Goal: Transaction & Acquisition: Book appointment/travel/reservation

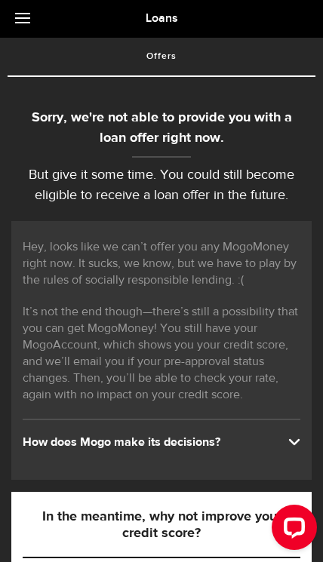
click at [25, 19] on span at bounding box center [22, 18] width 15 height 2
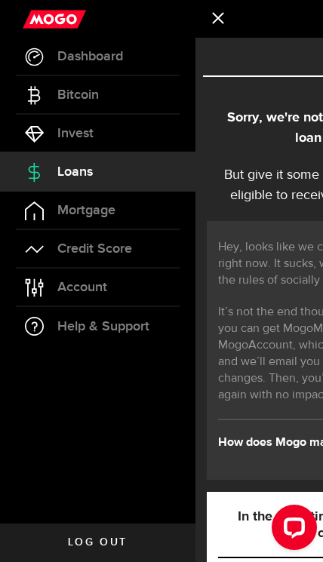
click at [57, 220] on link "Mortgage" at bounding box center [97, 211] width 195 height 38
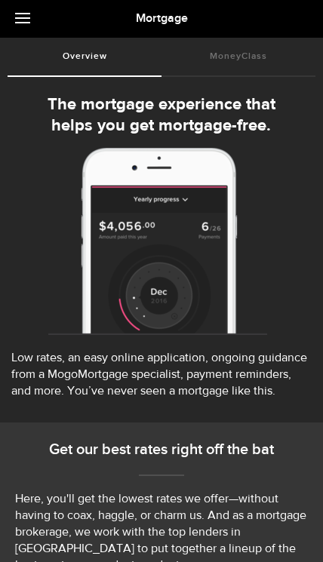
select select "3knYdhfXw4iYoq2m0WGQES"
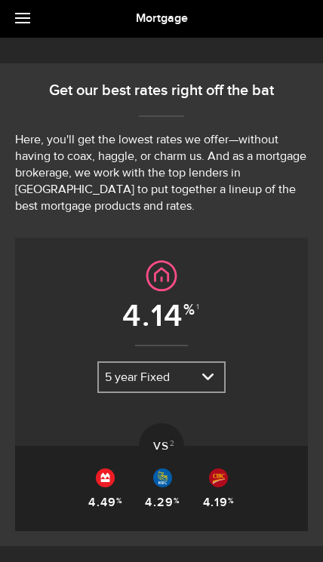
scroll to position [362, 0]
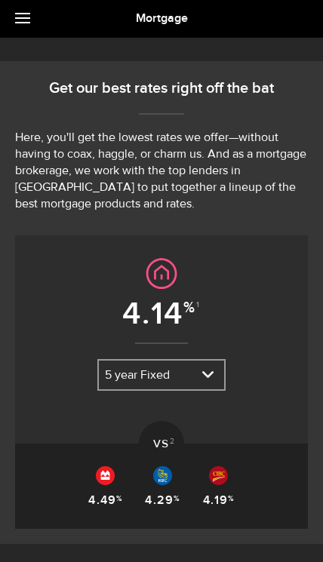
click at [207, 375] on select "3 year Fixed 5 year Variable 5 year Fixed" at bounding box center [161, 377] width 125 height 32
click at [269, 343] on div "4.14 1 5 year Fixed 3 year Fixed 5 year Variable 5 year Fixed 3 year Fixed 5 ye…" at bounding box center [161, 316] width 293 height 163
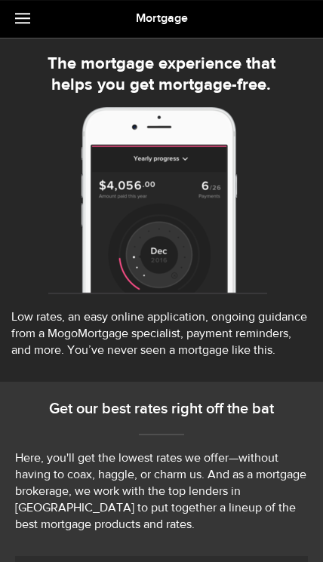
scroll to position [0, 0]
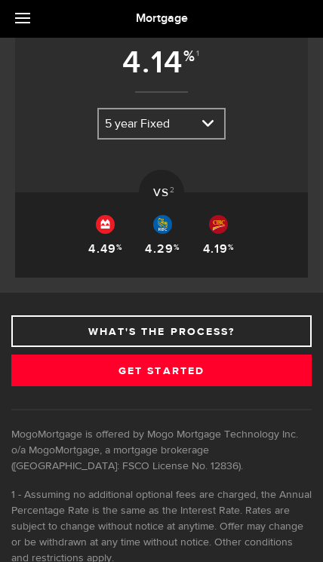
click at [272, 331] on link "What's the process?" at bounding box center [161, 331] width 300 height 32
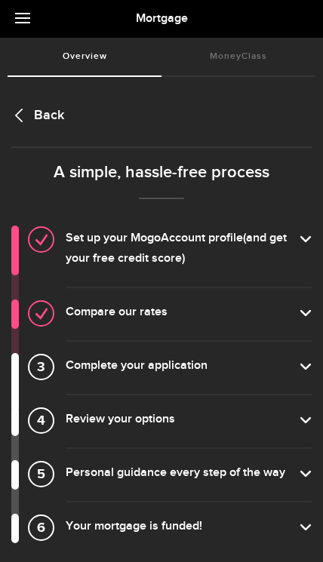
click at [300, 320] on label "Compare our rates" at bounding box center [189, 314] width 246 height 22
click at [0, 0] on input "Compare our rates" at bounding box center [0, 0] width 0 height 0
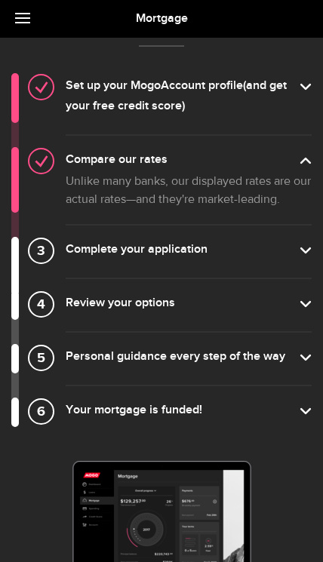
scroll to position [163, 0]
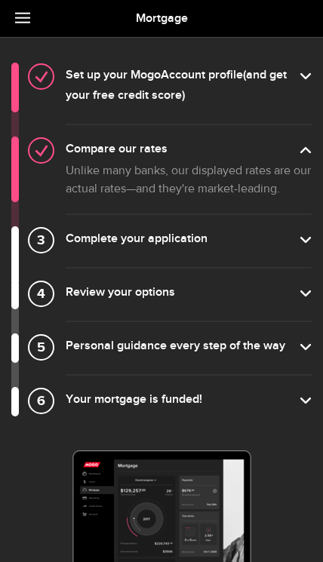
click at [303, 303] on label "Review your options" at bounding box center [189, 295] width 246 height 22
click at [0, 0] on input "Review your options" at bounding box center [0, 0] width 0 height 0
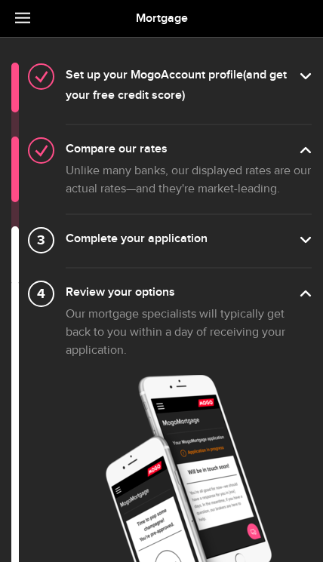
scroll to position [164, 0]
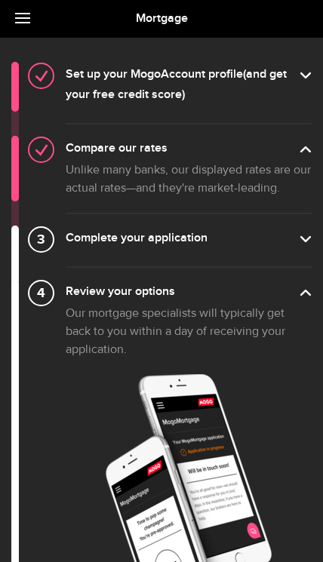
click at [299, 239] on label "Complete your application" at bounding box center [189, 240] width 246 height 22
click at [0, 0] on input "Complete your application" at bounding box center [0, 0] width 0 height 0
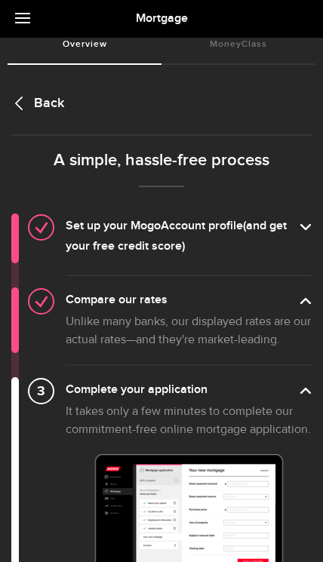
scroll to position [0, 0]
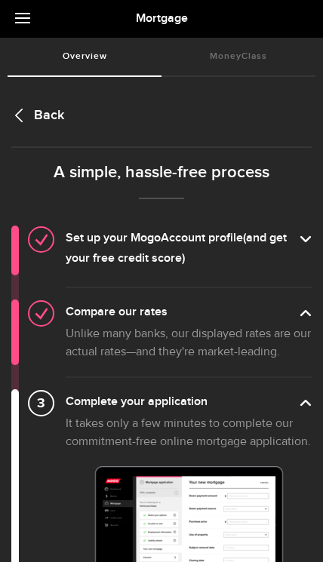
click at [24, 17] on link at bounding box center [26, 19] width 53 height 38
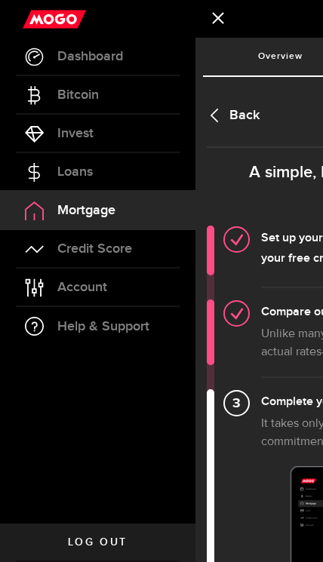
click at [76, 250] on span "Credit Score" at bounding box center [94, 249] width 75 height 14
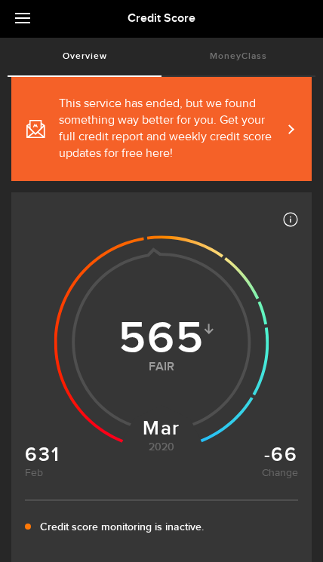
click at [297, 140] on link "This service has ended, but we found something way better for you. Get your ful…" at bounding box center [161, 129] width 300 height 104
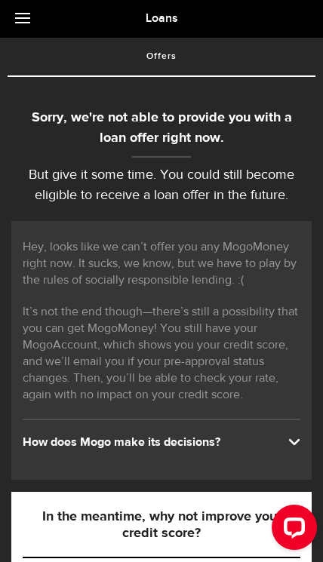
click at [25, 21] on link at bounding box center [26, 19] width 53 height 38
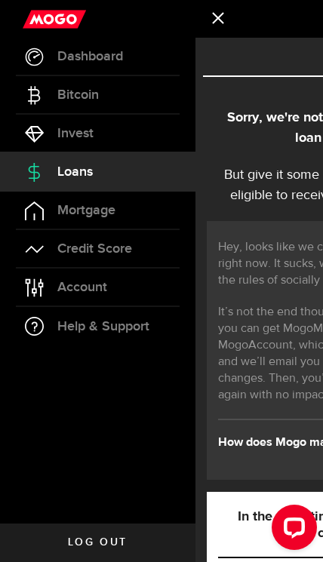
click at [64, 213] on span "Mortgage" at bounding box center [86, 211] width 58 height 14
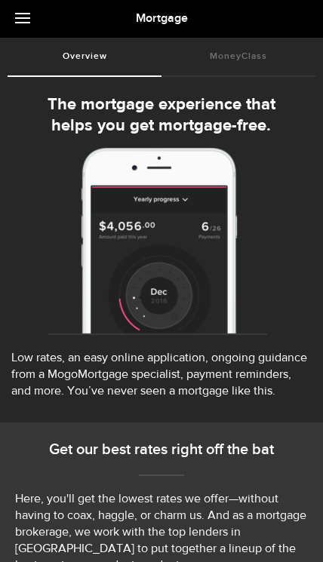
select select "3knYdhfXw4iYoq2m0WGQES"
click at [14, 36] on link at bounding box center [26, 19] width 53 height 38
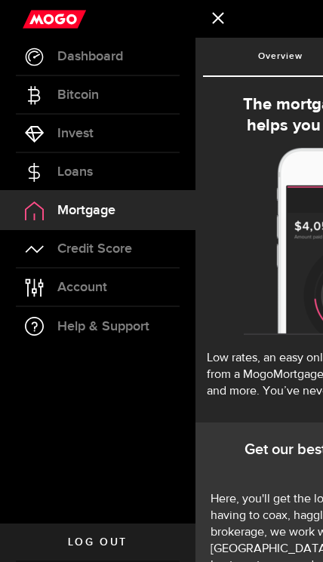
click at [72, 261] on link "Credit Score" at bounding box center [97, 249] width 195 height 38
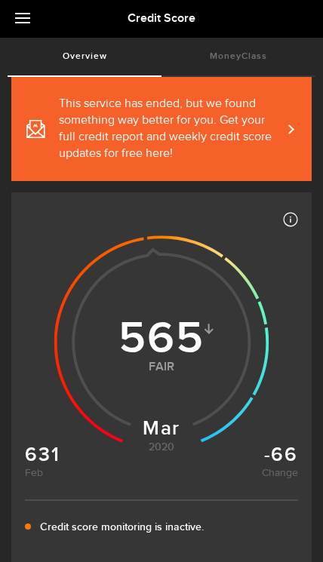
click at [21, 31] on link at bounding box center [26, 19] width 53 height 38
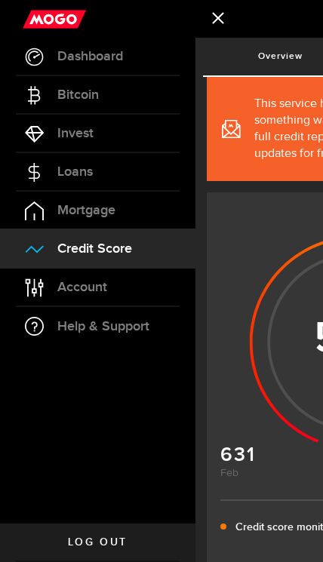
click at [70, 300] on link "Account Compte" at bounding box center [97, 288] width 195 height 38
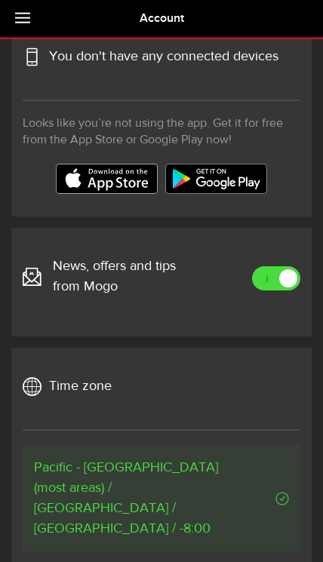
scroll to position [700, 0]
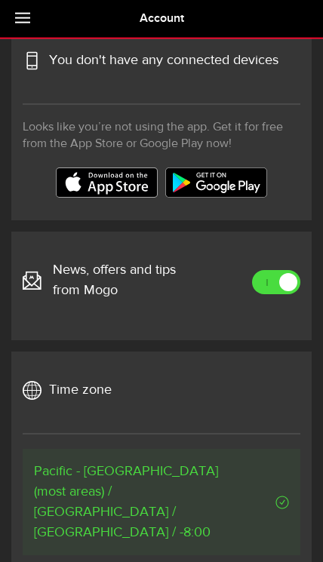
click at [26, 28] on link at bounding box center [26, 19] width 53 height 38
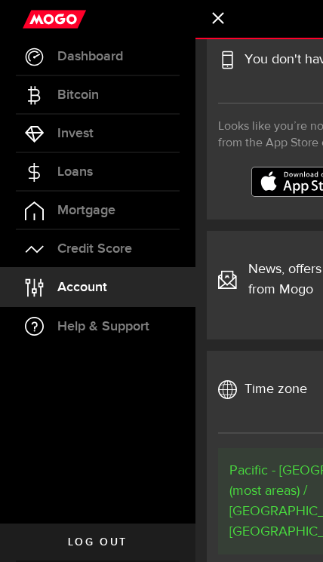
click at [71, 128] on span "Invest" at bounding box center [75, 134] width 36 height 14
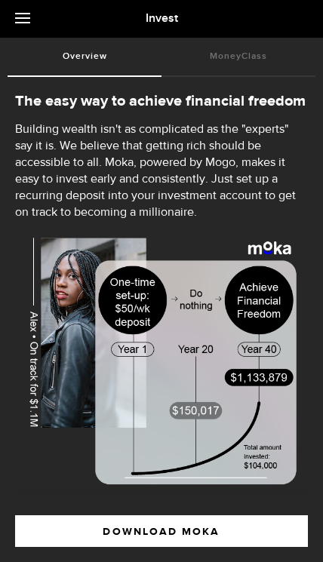
click at [23, 21] on link at bounding box center [26, 19] width 53 height 38
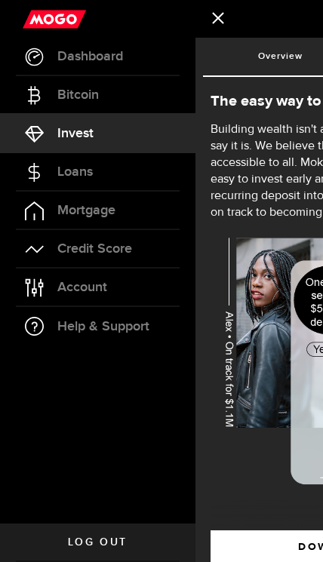
click at [62, 54] on span "Dashboard" at bounding box center [90, 57] width 66 height 14
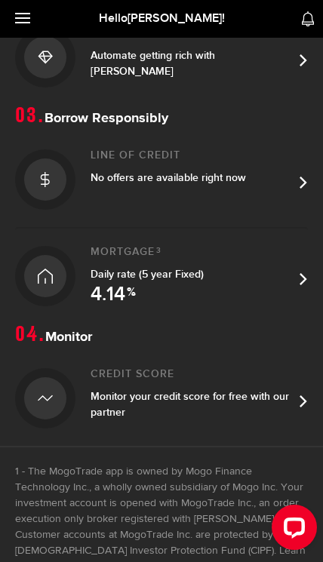
scroll to position [573, 0]
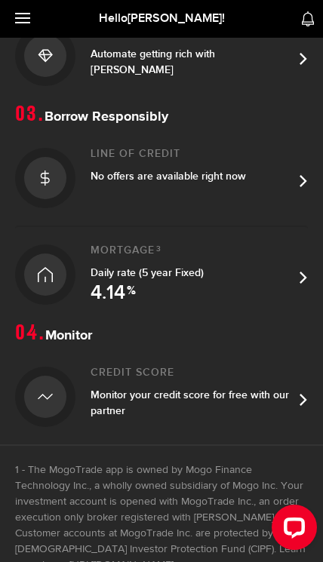
click at [307, 277] on link "Mortgage 3 Daily rate (5 year Fixed) 4.14 %" at bounding box center [161, 274] width 293 height 97
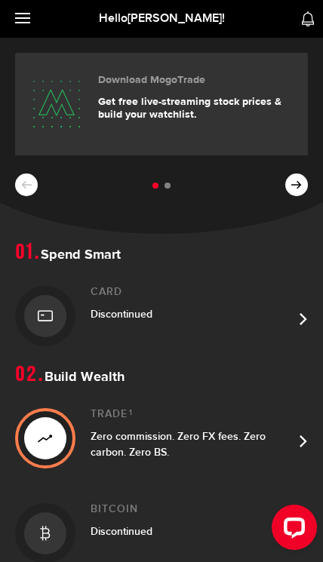
select select "3knYdhfXw4iYoq2m0WGQES"
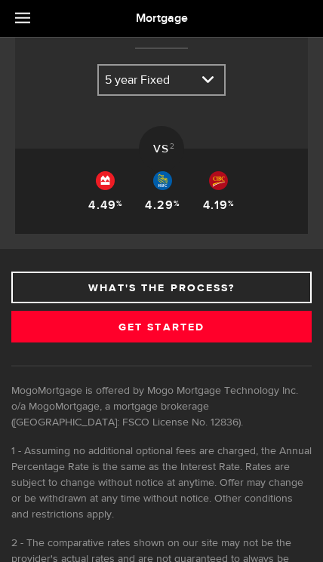
scroll to position [657, 0]
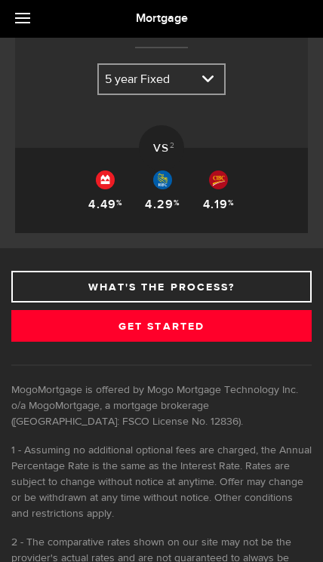
click at [276, 334] on link "Get Started" at bounding box center [161, 326] width 300 height 32
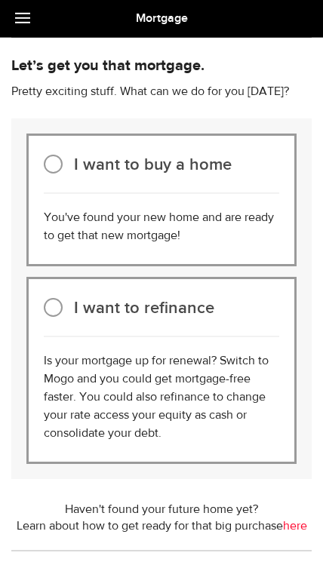
click at [57, 314] on input "I want to refinance" at bounding box center [53, 307] width 19 height 19
radio input "true"
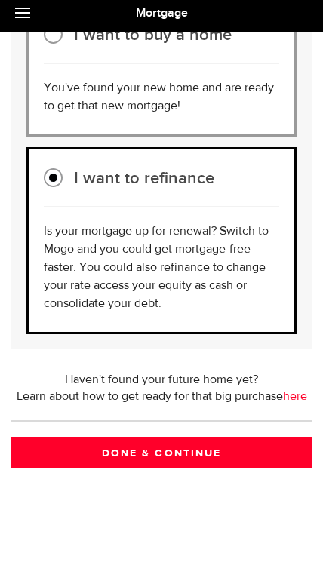
scroll to position [228, 0]
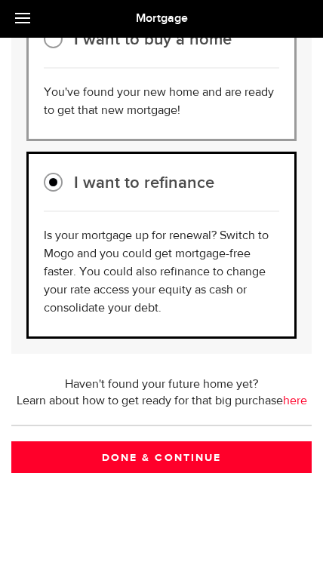
click at [272, 457] on button "Done & Continue" at bounding box center [161, 458] width 300 height 32
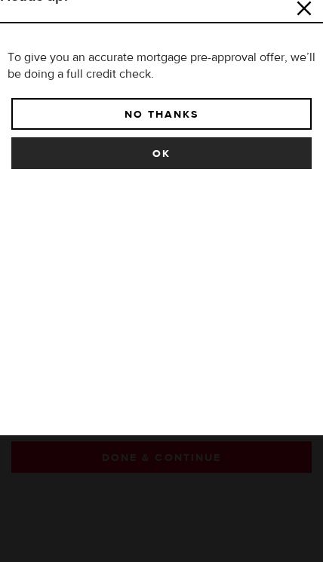
click at [276, 112] on button "No Thanks" at bounding box center [161, 114] width 300 height 32
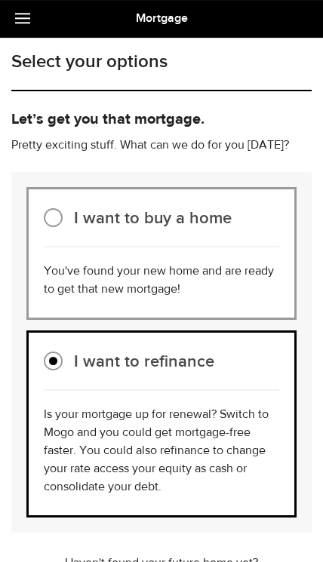
scroll to position [0, 0]
